Goal: Task Accomplishment & Management: Use online tool/utility

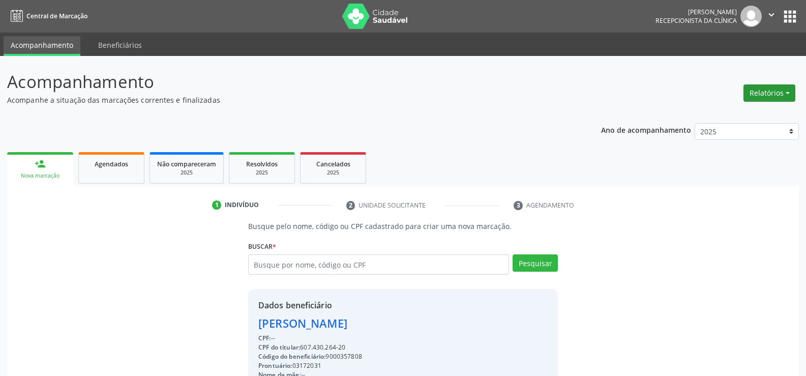
click at [768, 91] on button "Relatórios" at bounding box center [769, 92] width 52 height 17
click at [744, 116] on link "Agendamentos" at bounding box center [740, 115] width 109 height 14
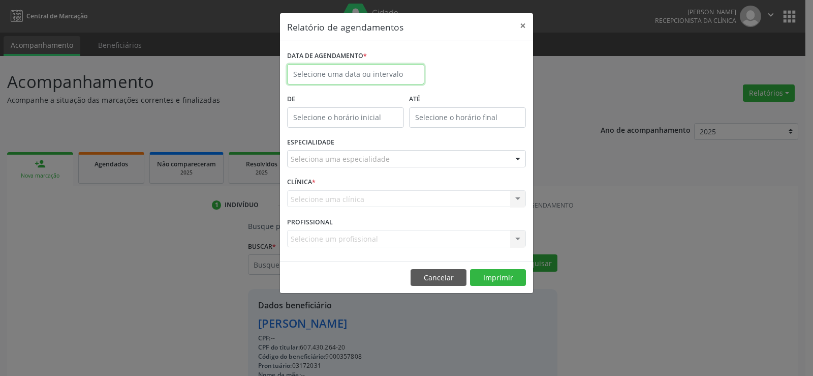
click at [327, 76] on input "text" at bounding box center [355, 74] width 137 height 20
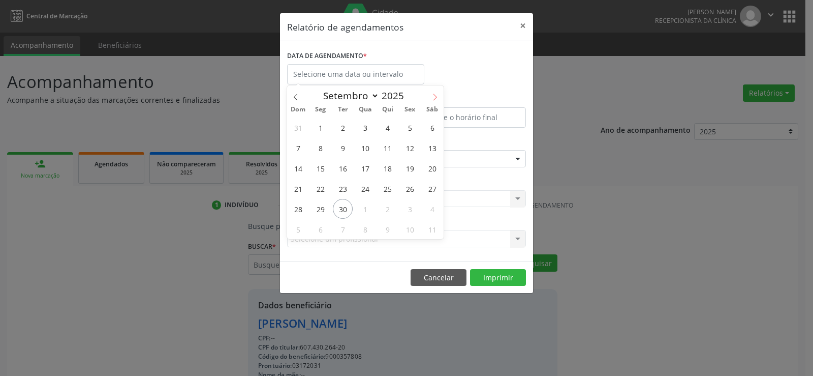
click at [433, 99] on icon at bounding box center [434, 97] width 7 height 7
select select "9"
click at [367, 125] on span "1" at bounding box center [365, 127] width 20 height 20
type input "01/10/2025"
click at [367, 125] on span "1" at bounding box center [365, 127] width 20 height 20
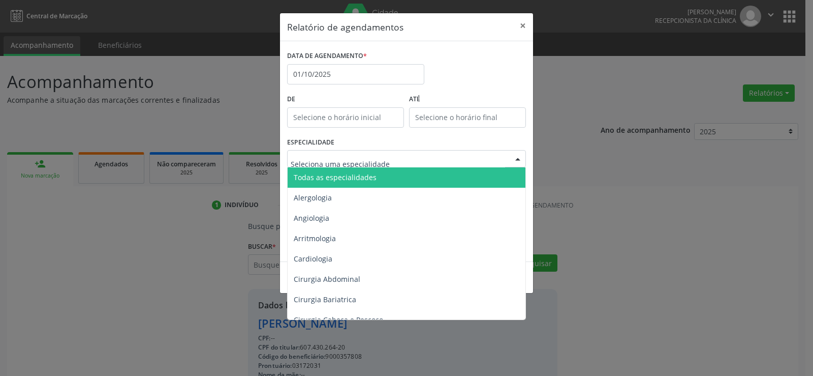
click at [353, 176] on span "Todas as especialidades" at bounding box center [335, 177] width 83 height 10
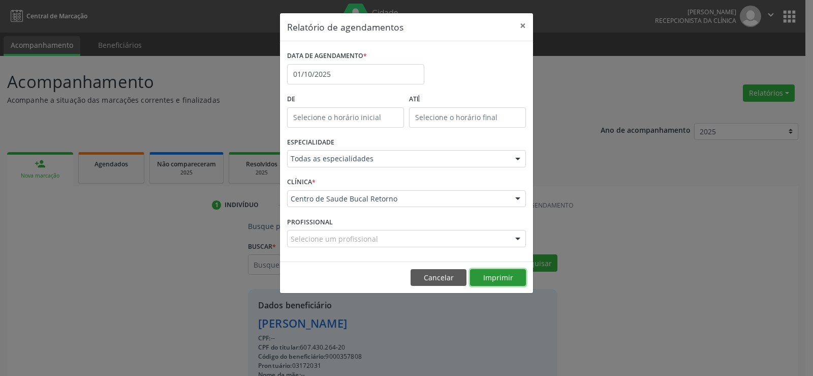
click at [502, 277] on button "Imprimir" at bounding box center [498, 277] width 56 height 17
